Goal: Navigation & Orientation: Find specific page/section

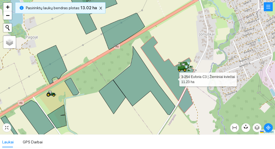
scroll to position [2333, 0]
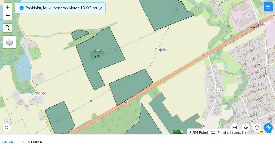
scroll to position [2333, 0]
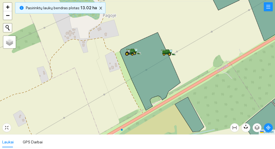
scroll to position [2333, 0]
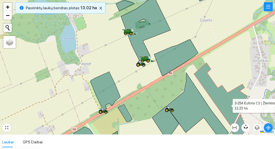
scroll to position [2333, 0]
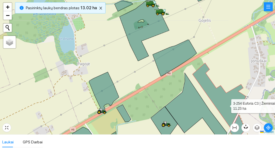
click at [157, 25] on icon at bounding box center [142, 29] width 55 height 63
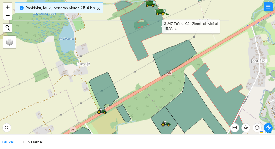
scroll to position [196, 0]
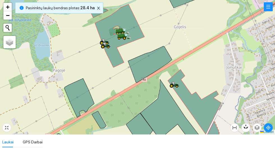
scroll to position [196, 0]
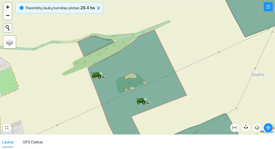
click at [90, 40] on icon at bounding box center [133, 89] width 110 height 118
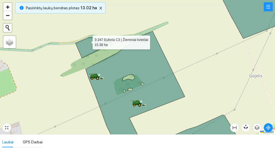
click at [55, 56] on div at bounding box center [137, 67] width 275 height 135
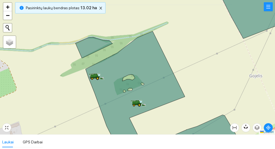
click at [85, 41] on icon at bounding box center [131, 89] width 110 height 117
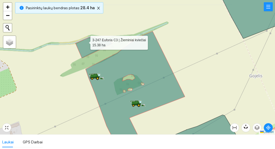
click at [49, 63] on div at bounding box center [137, 67] width 275 height 135
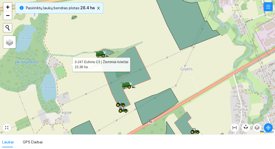
click at [154, 105] on icon at bounding box center [157, 106] width 44 height 37
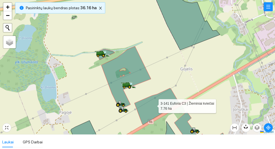
scroll to position [2686, 0]
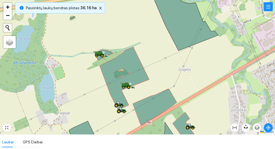
click at [177, 18] on icon at bounding box center [186, 23] width 64 height 54
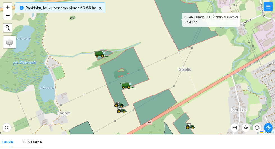
scroll to position [2294, 0]
click at [201, 65] on div at bounding box center [137, 67] width 275 height 135
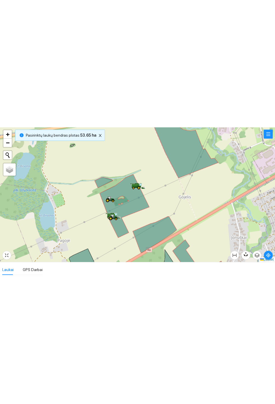
scroll to position [2294, 0]
